Goal: Communication & Community: Answer question/provide support

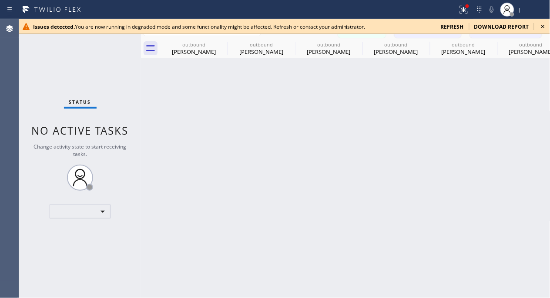
click at [544, 26] on icon at bounding box center [542, 26] width 3 height 3
click at [543, 27] on icon at bounding box center [543, 26] width 10 height 10
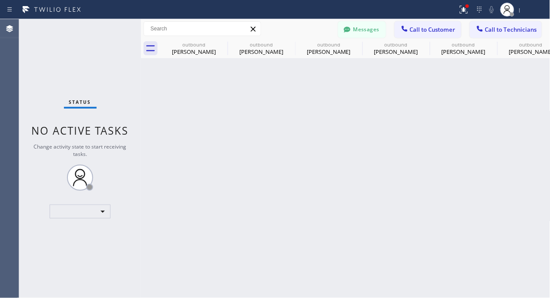
click at [114, 210] on div "Status No active tasks Change activity state to start receiving tasks. ​" at bounding box center [80, 158] width 122 height 279
click at [97, 211] on div "​" at bounding box center [80, 212] width 61 height 14
click at [103, 211] on div at bounding box center [275, 149] width 550 height 298
click at [104, 211] on div "​" at bounding box center [80, 212] width 61 height 14
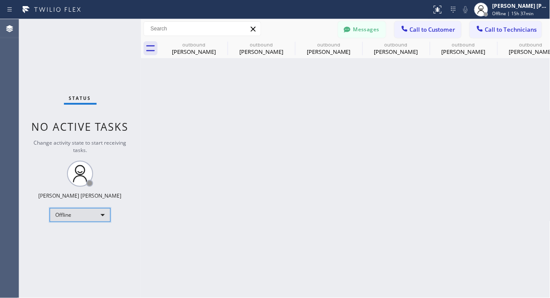
click at [96, 220] on div "Offline" at bounding box center [80, 215] width 61 height 14
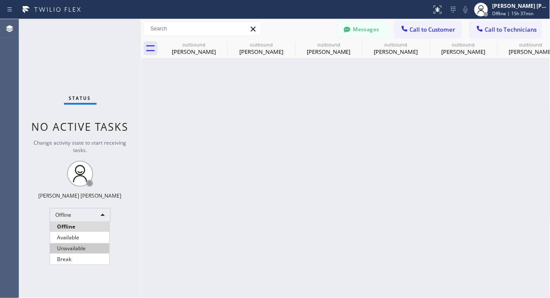
click at [85, 245] on li "Unavailable" at bounding box center [79, 249] width 59 height 10
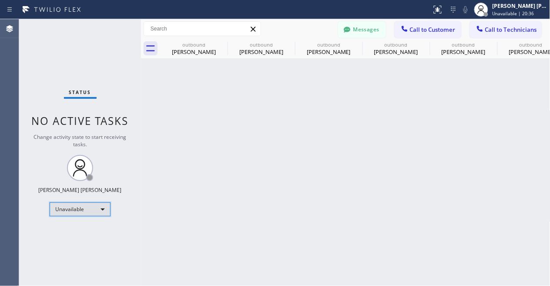
click at [87, 209] on div "Unavailable" at bounding box center [80, 209] width 61 height 14
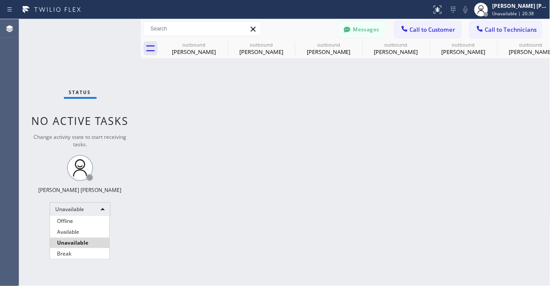
click at [78, 228] on li "Available" at bounding box center [79, 232] width 59 height 10
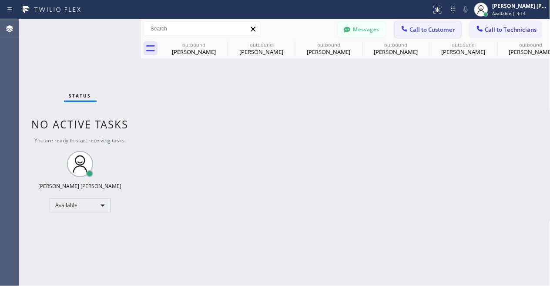
click at [419, 27] on span "Call to Customer" at bounding box center [433, 30] width 46 height 8
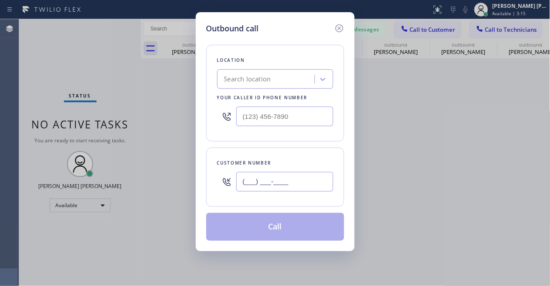
click at [265, 179] on input "(___) ___-____" at bounding box center [284, 182] width 97 height 20
paste input "415) 871-1820"
type input "[PHONE_NUMBER]"
drag, startPoint x: 50, startPoint y: 56, endPoint x: 117, endPoint y: 56, distance: 66.1
click at [50, 56] on div "Outbound call Location Search location Your caller id phone number Customer num…" at bounding box center [275, 143] width 550 height 286
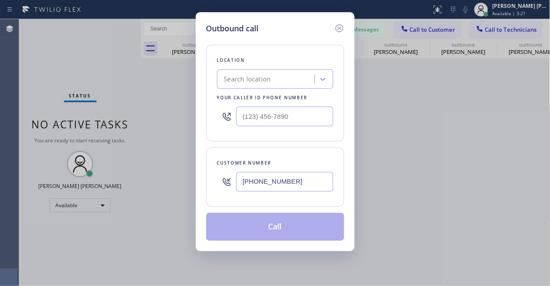
click at [258, 81] on div "Search location" at bounding box center [247, 79] width 47 height 10
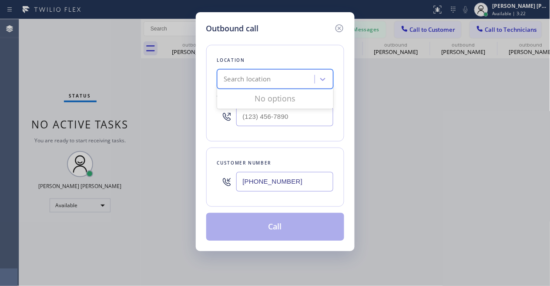
paste input "Electrical Land [GEOGRAPHIC_DATA]"
type input "Electrical Land [GEOGRAPHIC_DATA]"
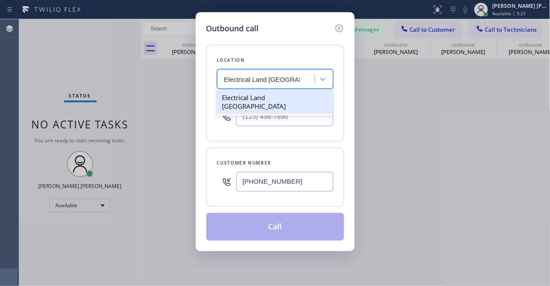
click at [296, 99] on div "Electrical Land [GEOGRAPHIC_DATA]" at bounding box center [275, 102] width 116 height 24
type input "[PHONE_NUMBER]"
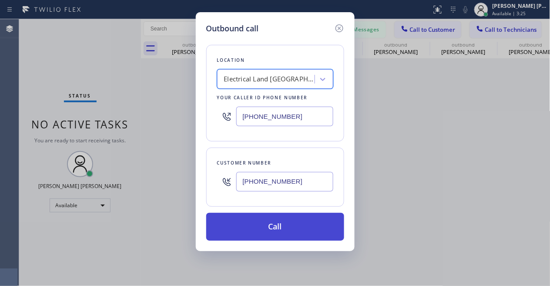
click at [286, 227] on button "Call" at bounding box center [275, 227] width 138 height 28
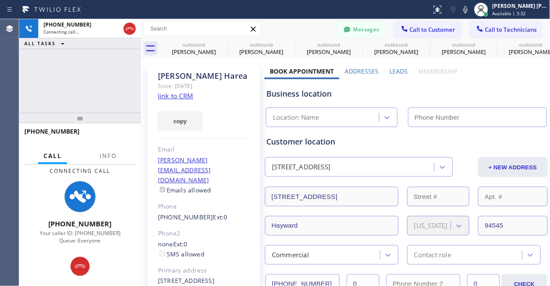
type input "[PHONE_NUMBER]"
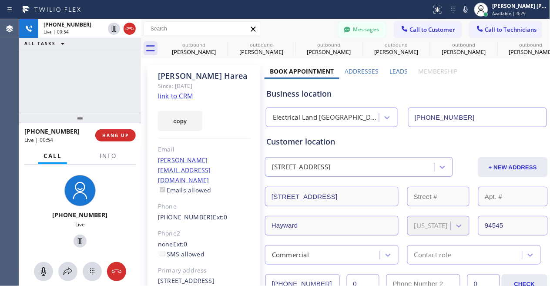
click at [56, 77] on div "[PHONE_NUMBER] Live | 00:54 ALL TASKS ALL TASKS ACTIVE TASKS TASKS IN WRAP UP" at bounding box center [80, 66] width 122 height 94
click at [109, 134] on span "HANG UP" at bounding box center [115, 135] width 27 height 6
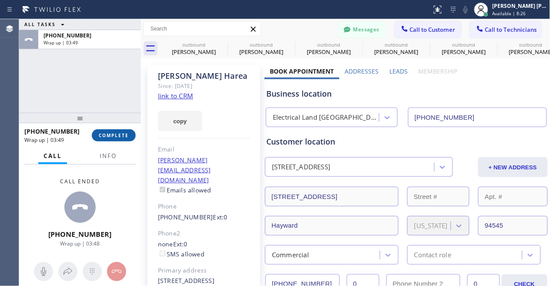
click at [127, 131] on button "COMPLETE" at bounding box center [114, 135] width 44 height 12
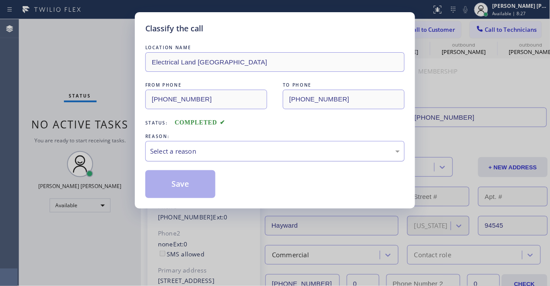
click at [208, 149] on div "Select a reason" at bounding box center [275, 151] width 250 height 10
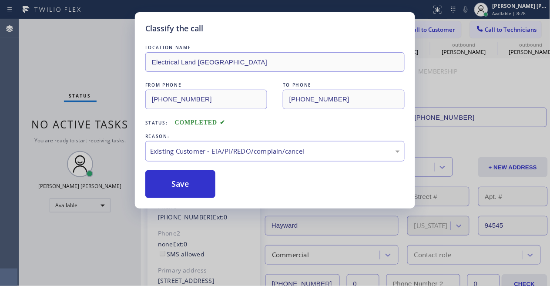
click at [189, 168] on div "LOCATION NAME Electrical Land [GEOGRAPHIC_DATA] FROM PHONE [PHONE_NUMBER] TO PH…" at bounding box center [274, 120] width 259 height 155
click at [184, 176] on button "Save" at bounding box center [180, 184] width 70 height 28
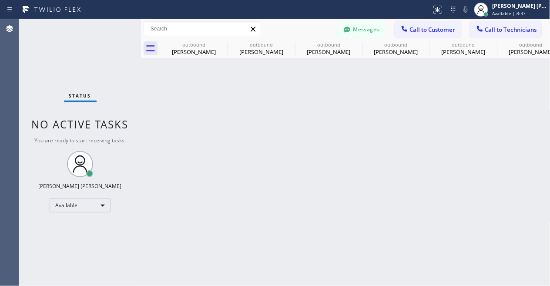
click at [177, 181] on div "Back to Dashboard Change Sender ID Customers Technicians [PERSON_NAME] [PERSON_…" at bounding box center [345, 152] width 409 height 267
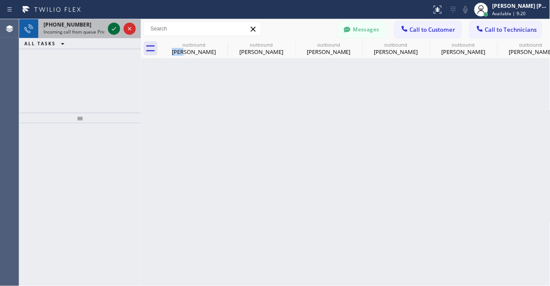
click at [113, 26] on icon at bounding box center [114, 28] width 10 height 10
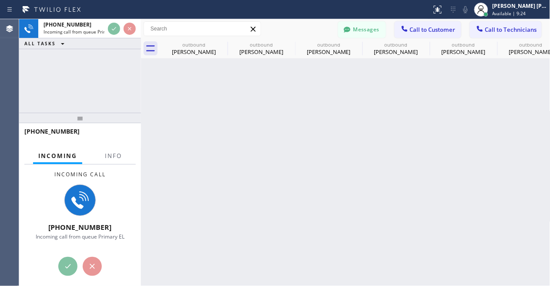
click at [57, 86] on div "[PHONE_NUMBER] Incoming call from queue Primary EL ALL TASKS ALL TASKS ACTIVE T…" at bounding box center [80, 66] width 122 height 94
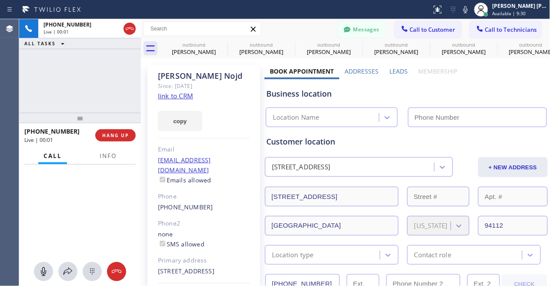
type input "[PHONE_NUMBER]"
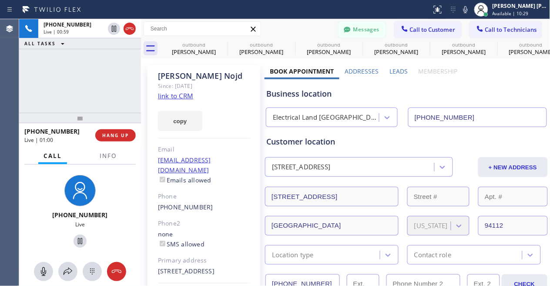
click at [44, 84] on div "[PHONE_NUMBER] Live | 00:59 ALL TASKS ALL TASKS ACTIVE TASKS TASKS IN WRAP UP" at bounding box center [80, 66] width 122 height 94
click at [51, 79] on div "[PHONE_NUMBER] Live | 01:05 ALL TASKS ALL TASKS ACTIVE TASKS TASKS IN WRAP UP" at bounding box center [80, 66] width 122 height 94
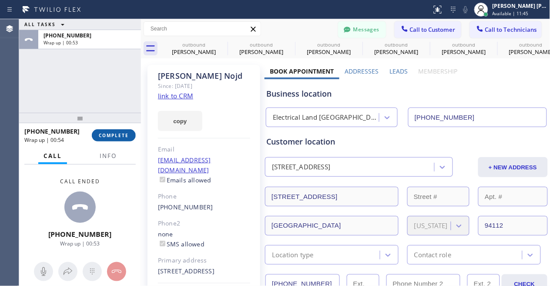
click at [110, 136] on span "COMPLETE" at bounding box center [114, 135] width 30 height 6
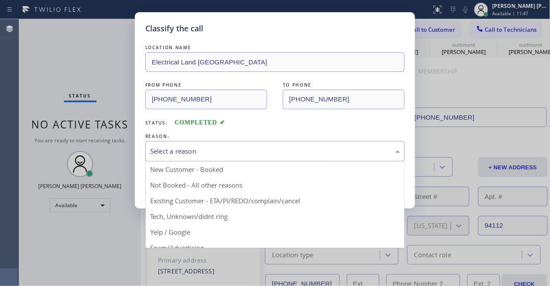
click at [192, 152] on div "Select a reason" at bounding box center [275, 151] width 250 height 10
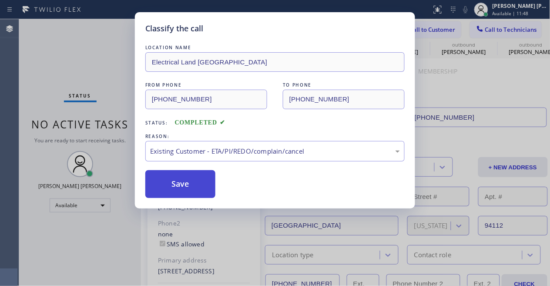
drag, startPoint x: 179, startPoint y: 185, endPoint x: 113, endPoint y: 6, distance: 191.3
click at [180, 185] on button "Save" at bounding box center [180, 184] width 70 height 28
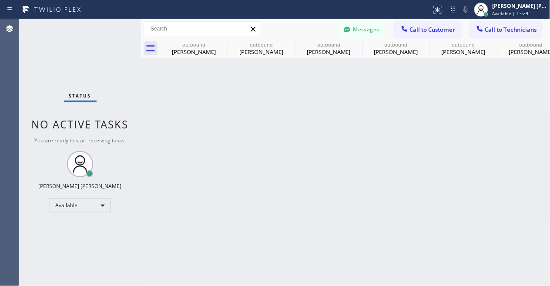
click at [60, 43] on div "Status No active tasks You are ready to start receiving tasks. [PERSON_NAME] [P…" at bounding box center [80, 152] width 122 height 267
click at [367, 29] on button "Messages" at bounding box center [362, 29] width 48 height 17
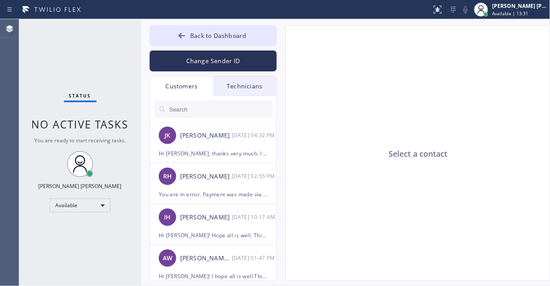
click at [199, 108] on input "text" at bounding box center [220, 109] width 104 height 17
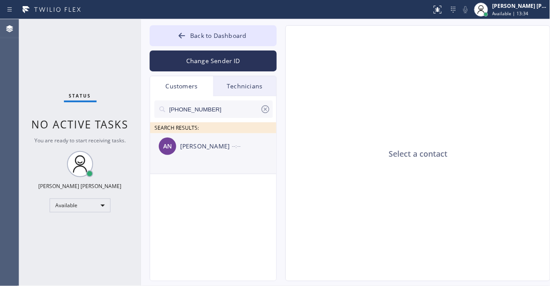
click at [194, 147] on div "[PERSON_NAME]" at bounding box center [206, 146] width 52 height 10
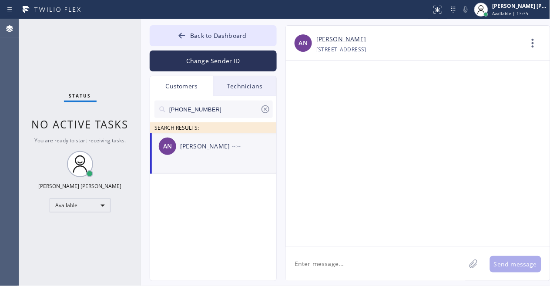
click at [373, 267] on textarea at bounding box center [376, 264] width 180 height 34
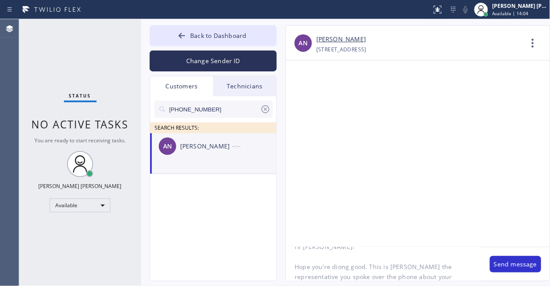
scroll to position [27, 0]
click at [442, 278] on textarea "Hi [PERSON_NAME]! Hope you're doing good. This is [PERSON_NAME] the representat…" at bounding box center [383, 264] width 195 height 34
type textarea "Hi [PERSON_NAME]! Hope you're doing good. This is [PERSON_NAME] the representat…"
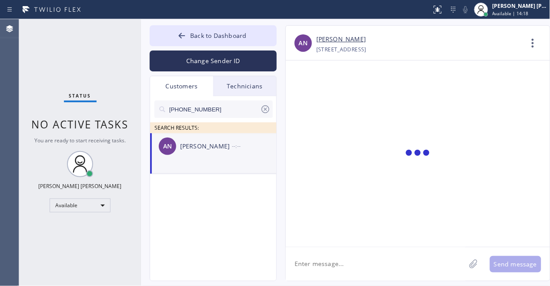
scroll to position [0, 0]
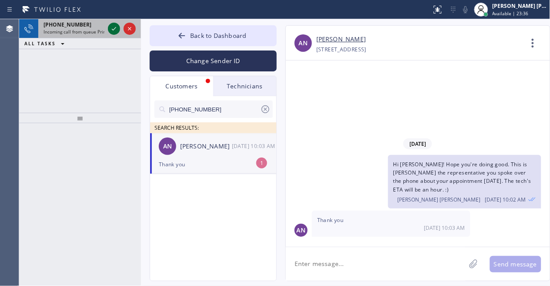
click at [111, 25] on icon at bounding box center [114, 28] width 10 height 10
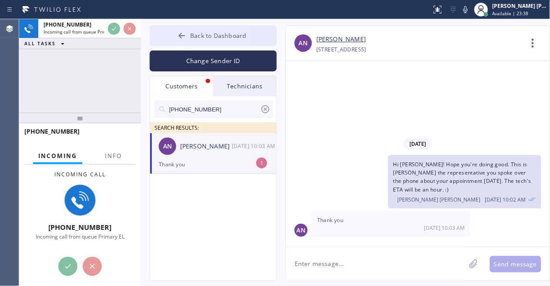
click at [203, 37] on span "Back to Dashboard" at bounding box center [218, 35] width 56 height 8
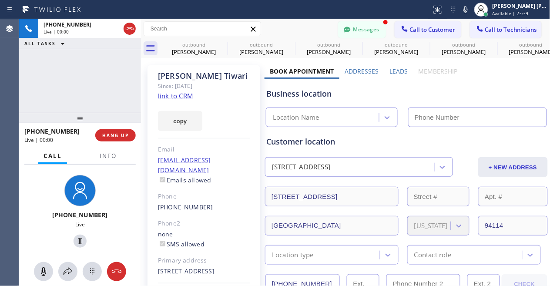
type input "[PHONE_NUMBER]"
click at [35, 79] on div "[PHONE_NUMBER] Live | 00:07 ALL TASKS ALL TASKS ACTIVE TASKS TASKS IN WRAP UP" at bounding box center [80, 66] width 122 height 94
click at [61, 64] on div "[PHONE_NUMBER] Live | 01:19 ALL TASKS ALL TASKS ACTIVE TASKS TASKS IN WRAP UP" at bounding box center [80, 66] width 122 height 94
click at [55, 95] on div "[PHONE_NUMBER] Live | 01:46 ALL TASKS ALL TASKS ACTIVE TASKS TASKS IN WRAP UP" at bounding box center [80, 66] width 122 height 94
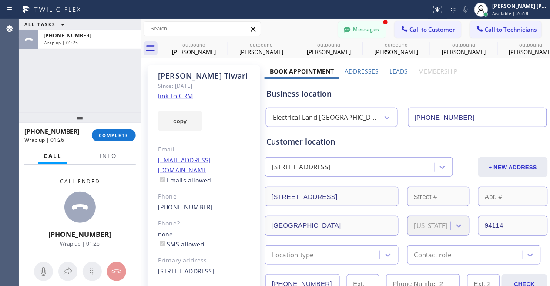
click at [53, 79] on div "ALL TASKS ALL TASKS ACTIVE TASKS TASKS IN WRAP UP [PHONE_NUMBER] Wrap up | 01:25" at bounding box center [80, 66] width 122 height 94
click at [125, 131] on button "COMPLETE" at bounding box center [114, 135] width 44 height 12
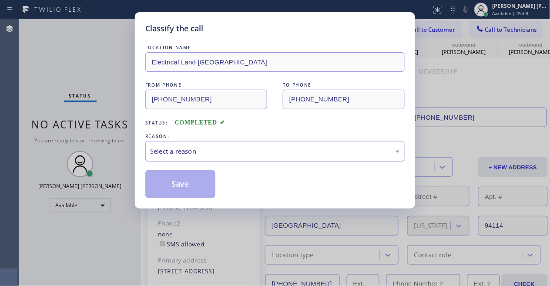
click at [212, 155] on div "Select a reason" at bounding box center [275, 151] width 250 height 10
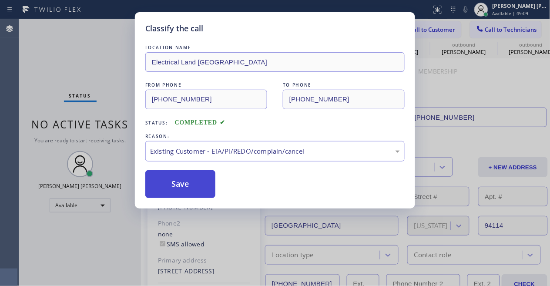
click at [197, 189] on button "Save" at bounding box center [180, 184] width 70 height 28
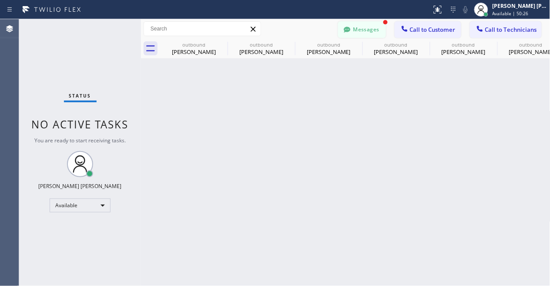
click at [366, 23] on div "Messages Call to Customer Call to Technicians Outbound call Location Electrical…" at bounding box center [345, 29] width 409 height 20
click at [366, 29] on button "Messages" at bounding box center [362, 29] width 48 height 17
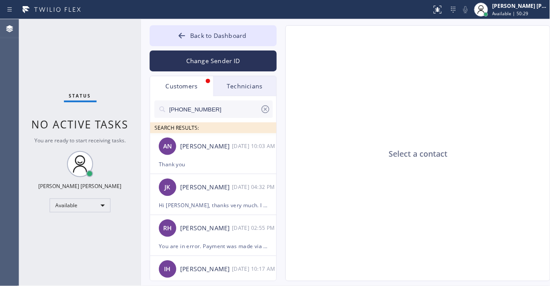
click at [201, 81] on div "Customers" at bounding box center [181, 86] width 63 height 20
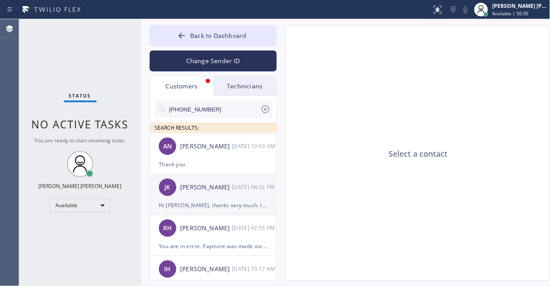
scroll to position [195, 0]
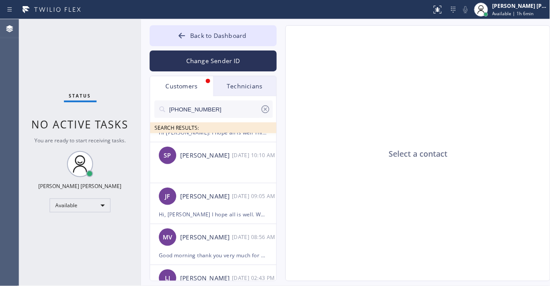
click at [64, 225] on div "Status No active tasks You are ready to start receiving tasks. [PERSON_NAME] [P…" at bounding box center [80, 152] width 122 height 267
